Goal: Task Accomplishment & Management: Use online tool/utility

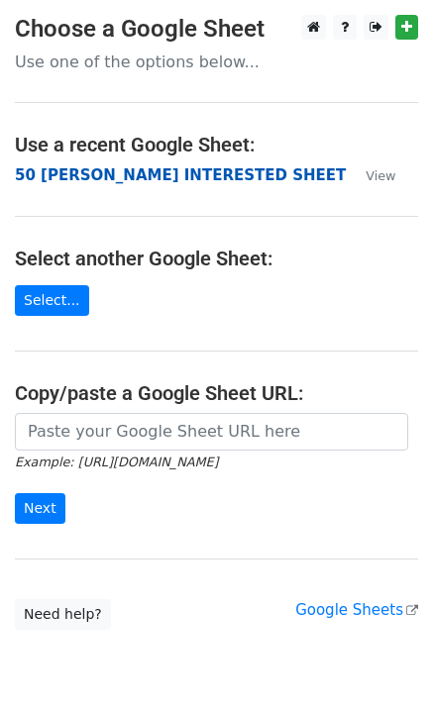
click at [119, 180] on strong "50 KEVIN INTERESTED SHEET" at bounding box center [180, 175] width 331 height 18
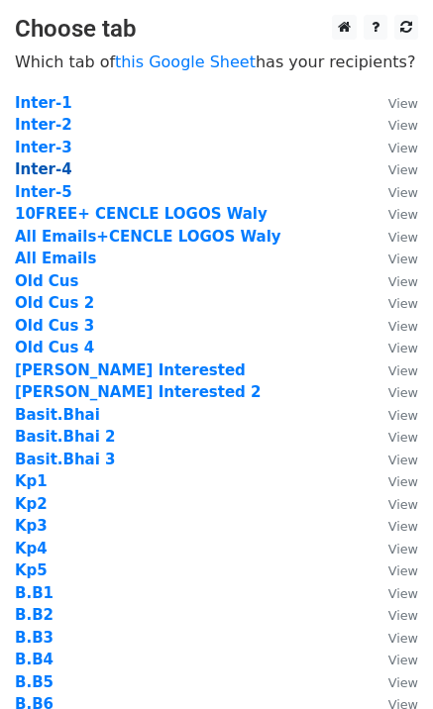
click at [42, 167] on strong "Inter-4" at bounding box center [43, 169] width 57 height 18
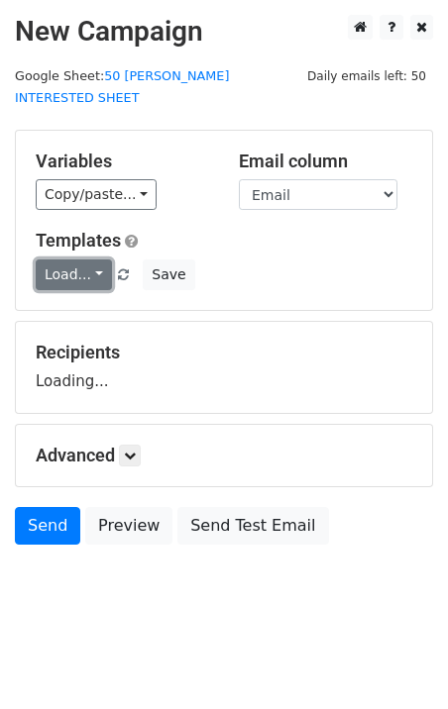
click at [77, 259] on link "Load..." at bounding box center [74, 274] width 76 height 31
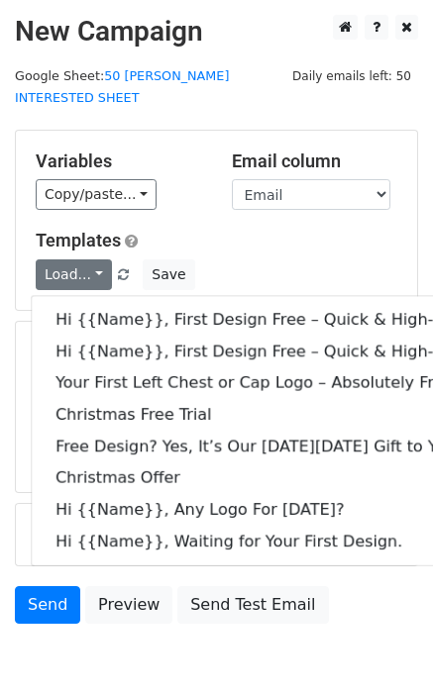
click at [274, 230] on h5 "Templates" at bounding box center [216, 241] width 361 height 22
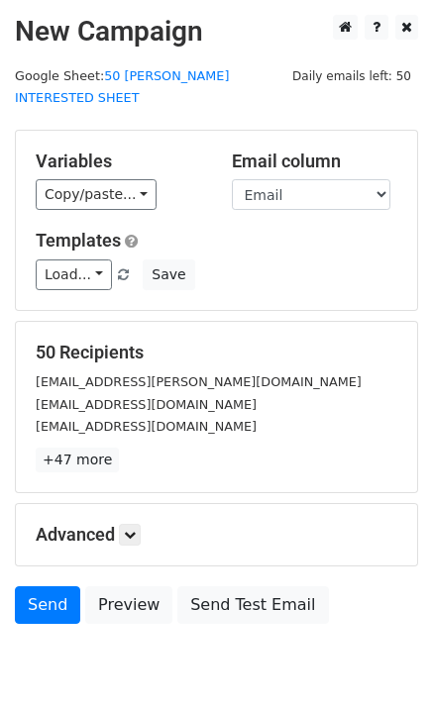
click at [176, 131] on div "Variables Copy/paste... {{Email}} {{Name}} {{Price 1}} {{Price}} Email column E…" at bounding box center [216, 220] width 401 height 179
click at [55, 586] on link "Send" at bounding box center [47, 605] width 65 height 38
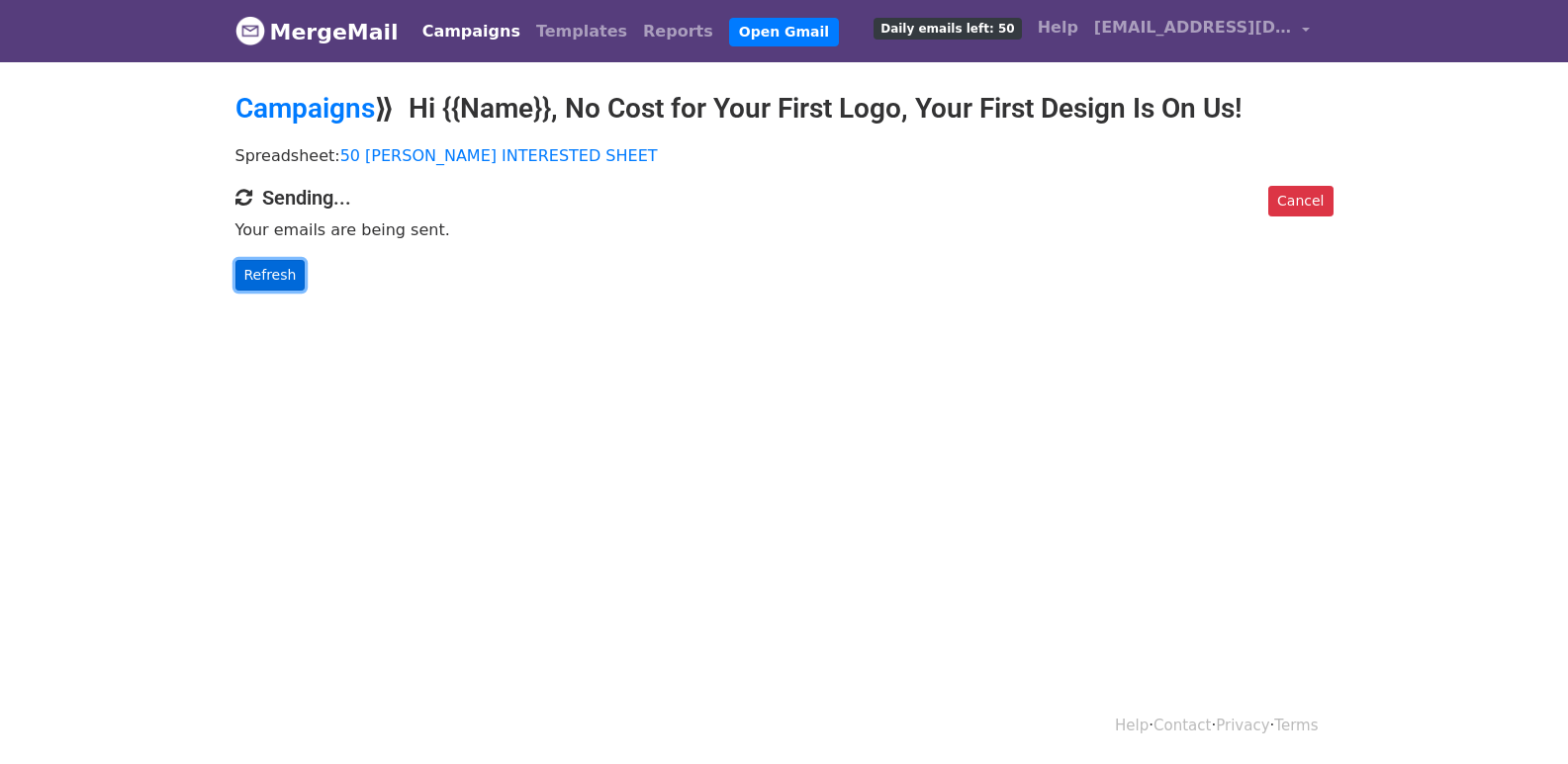
click at [270, 269] on link "Refresh" at bounding box center [271, 275] width 70 height 31
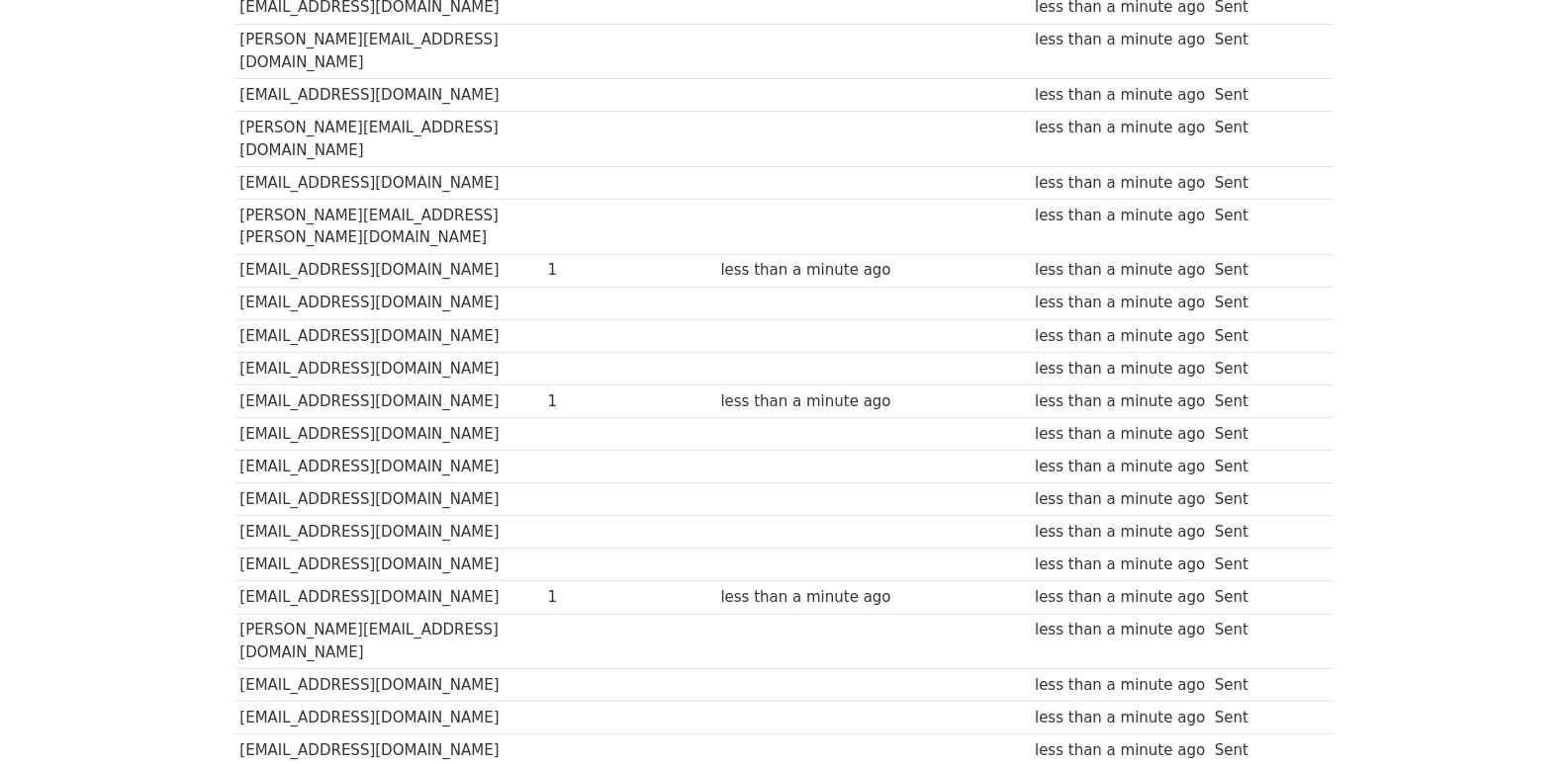
scroll to position [64, 0]
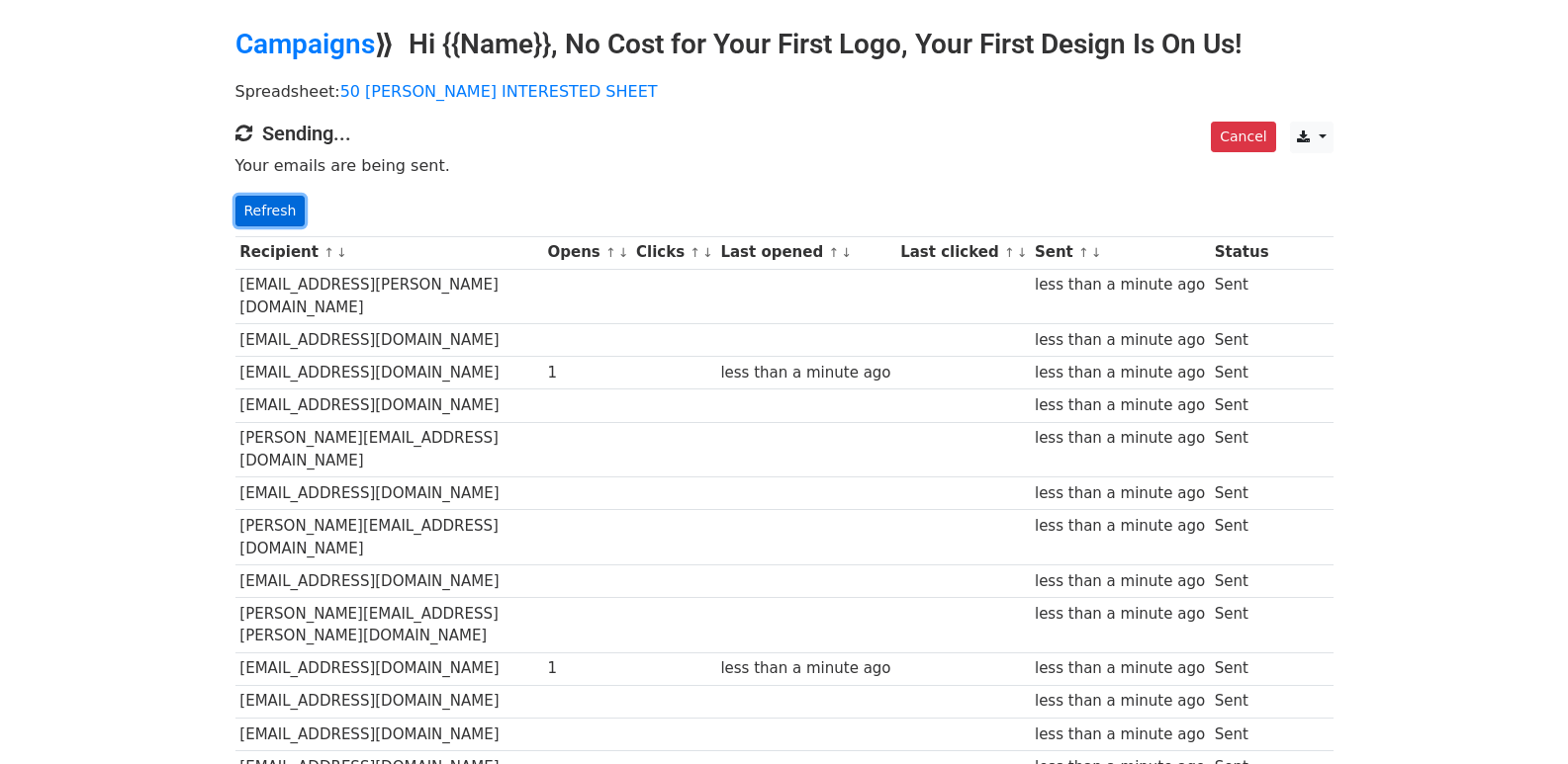
click at [285, 219] on link "Refresh" at bounding box center [271, 211] width 70 height 31
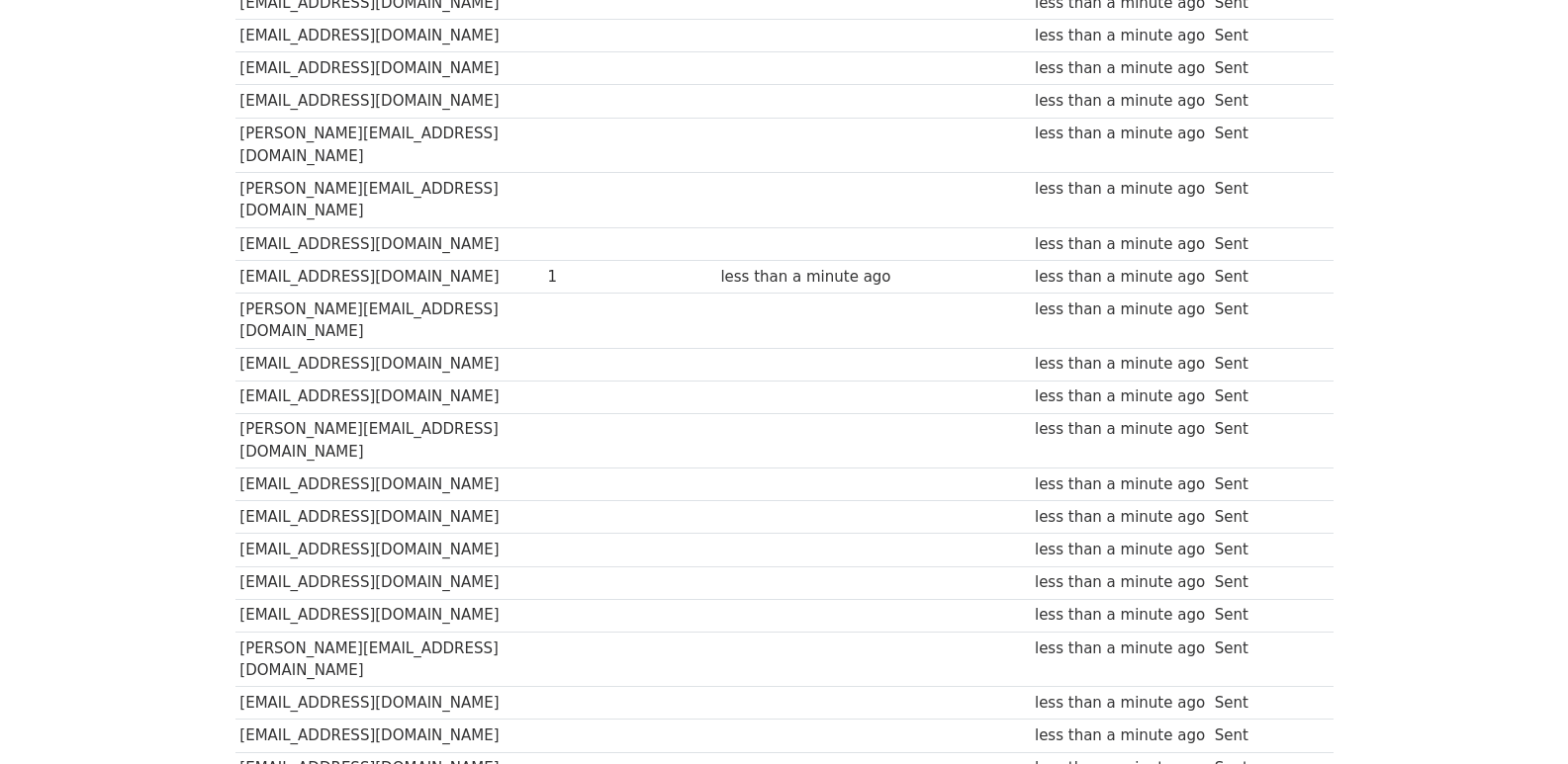
scroll to position [1382, 0]
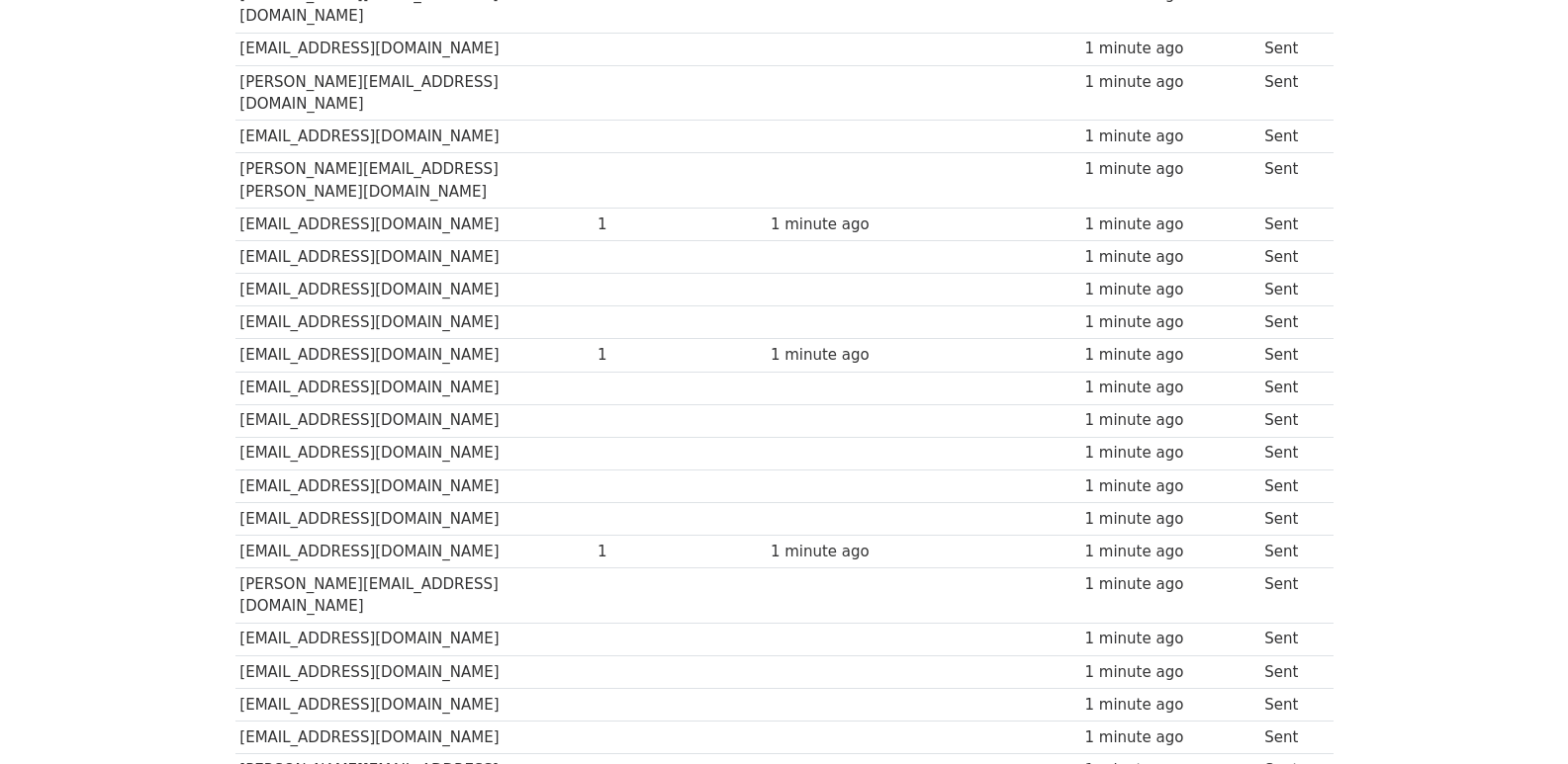
scroll to position [58, 0]
